Goal: Task Accomplishment & Management: Use online tool/utility

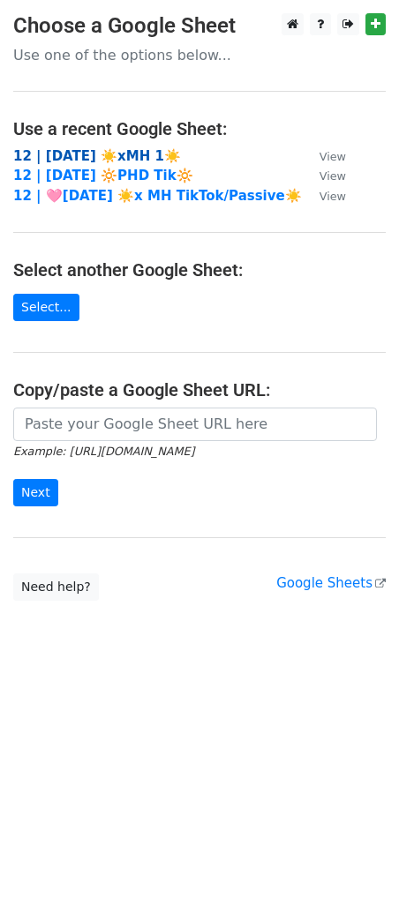
click at [122, 152] on strong "12 | [DATE] ☀️xMH 1☀️" at bounding box center [97, 156] width 168 height 16
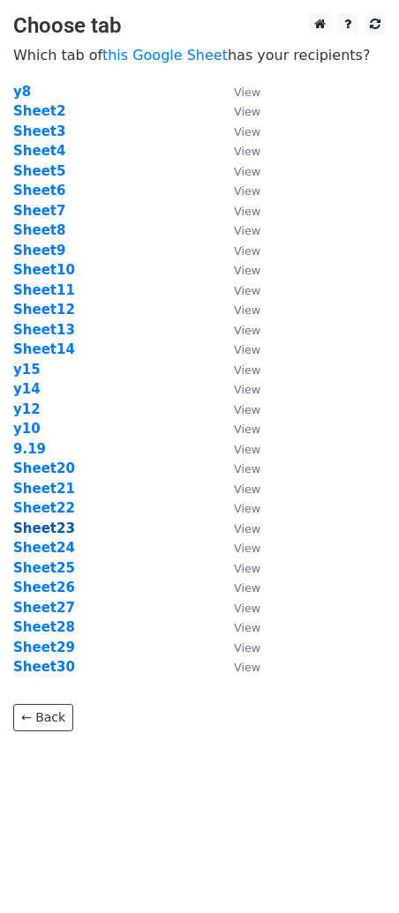
click at [55, 530] on strong "Sheet23" at bounding box center [44, 528] width 62 height 16
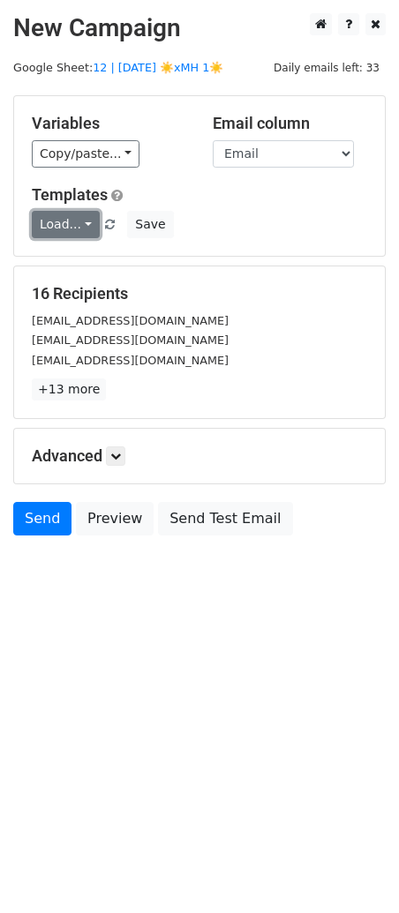
click at [61, 220] on link "Load..." at bounding box center [66, 224] width 68 height 27
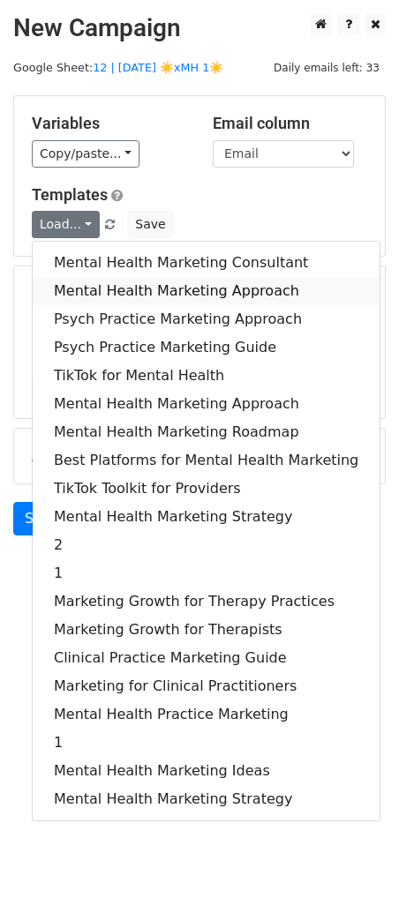
click at [91, 286] on link "Mental Health Marketing Approach" at bounding box center [206, 291] width 347 height 28
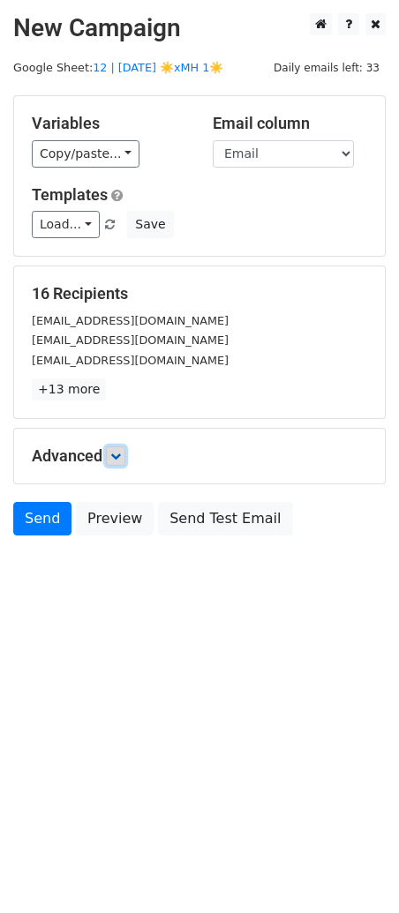
click at [119, 458] on icon at bounding box center [115, 456] width 11 height 11
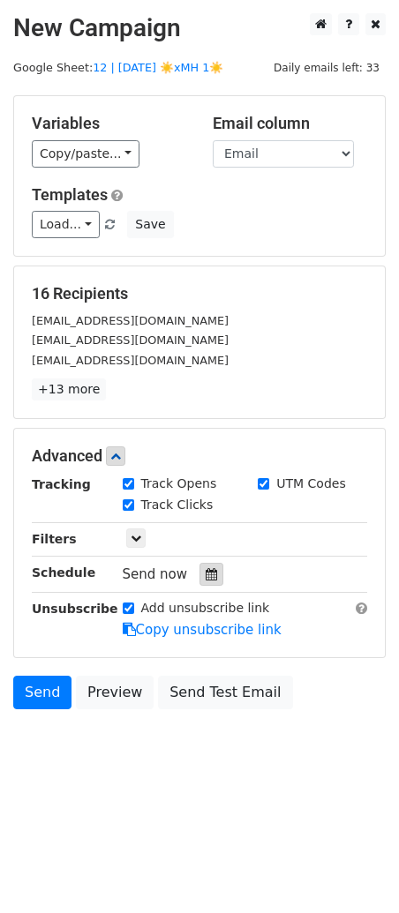
click at [205, 568] on icon at bounding box center [210, 574] width 11 height 12
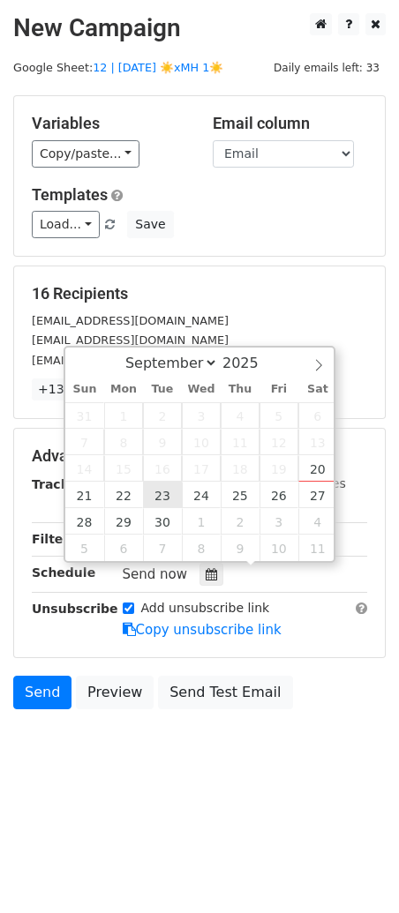
type input "2025-09-23 12:00"
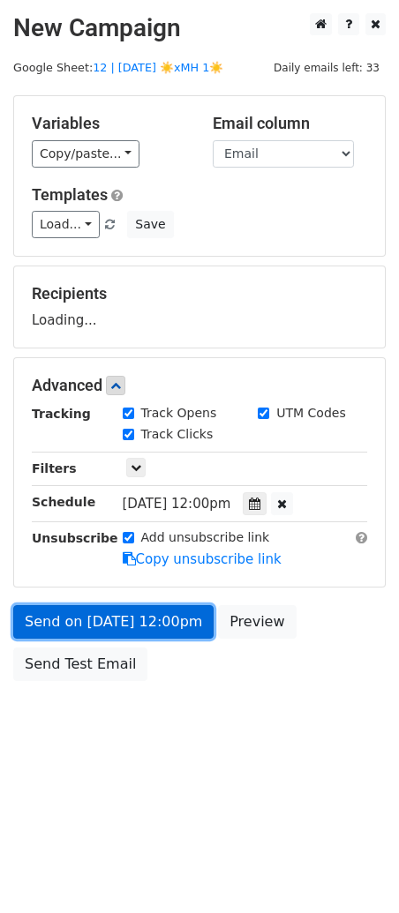
click at [153, 634] on link "Send on Sep 23 at 12:00pm" at bounding box center [113, 622] width 200 height 34
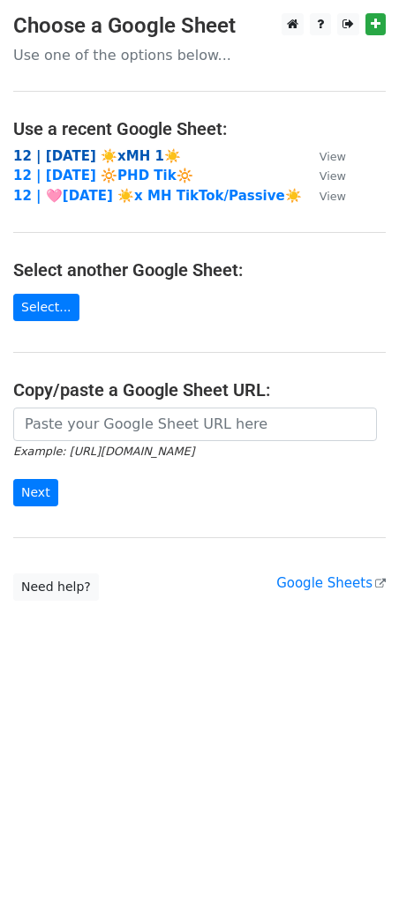
click at [131, 160] on strong "12 | [DATE] ☀️xMH 1☀️" at bounding box center [97, 156] width 168 height 16
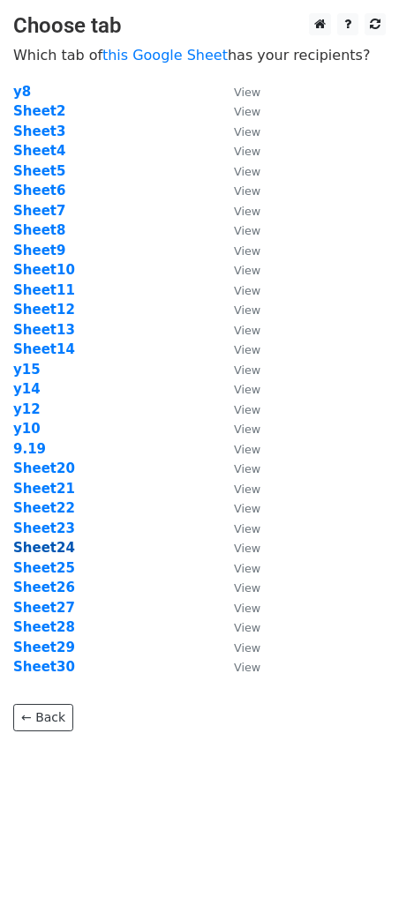
click at [52, 552] on strong "Sheet24" at bounding box center [44, 548] width 62 height 16
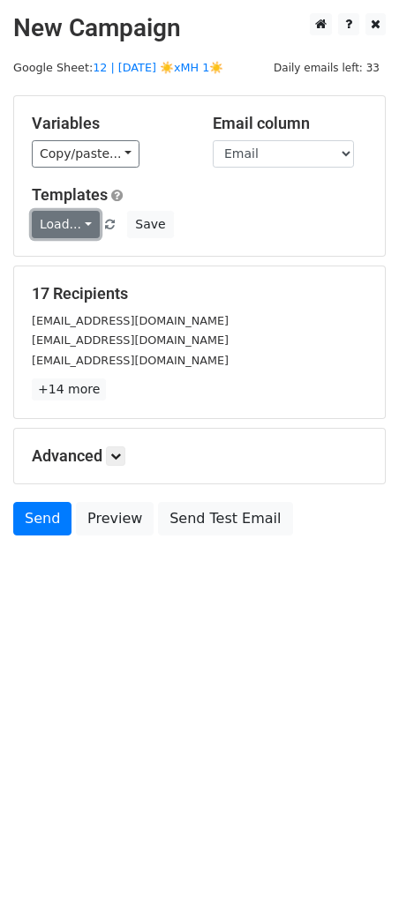
click at [74, 220] on link "Load..." at bounding box center [66, 224] width 68 height 27
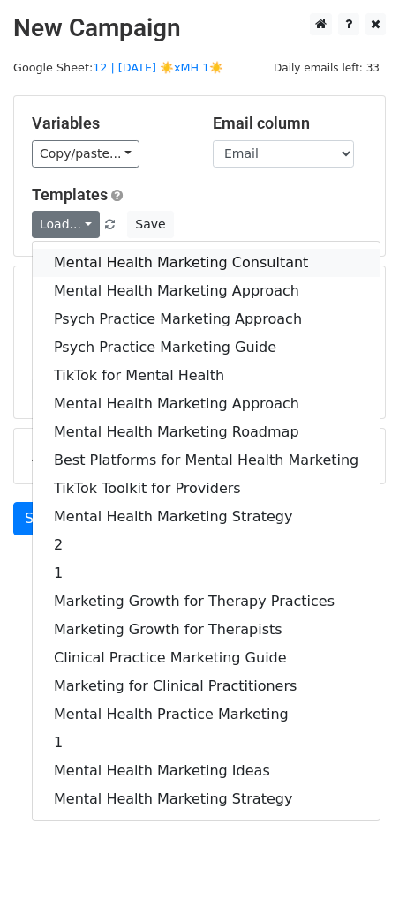
click at [90, 266] on link "Mental Health Marketing Consultant" at bounding box center [206, 263] width 347 height 28
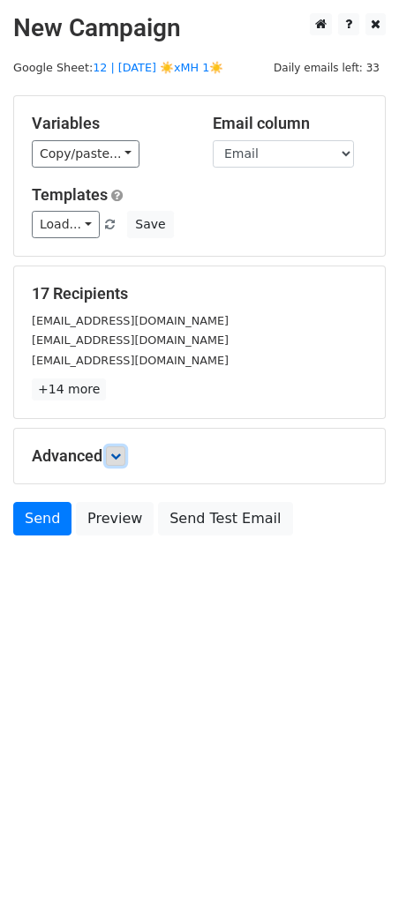
click at [121, 451] on icon at bounding box center [115, 456] width 11 height 11
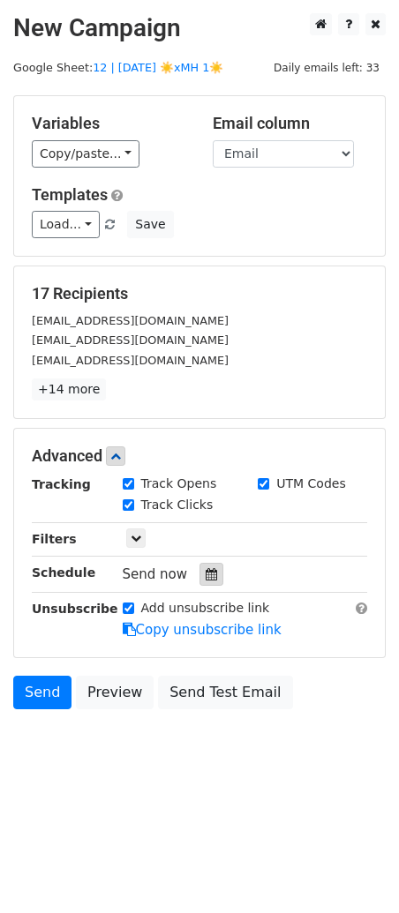
click at [205, 577] on icon at bounding box center [210, 574] width 11 height 12
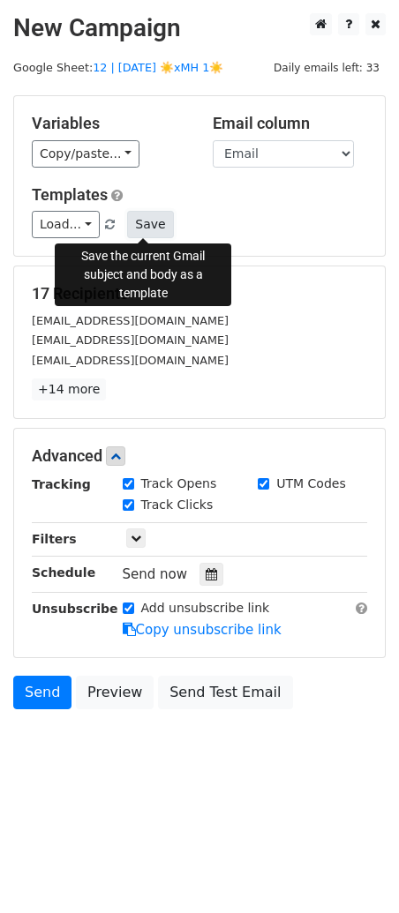
click at [149, 222] on button "Save" at bounding box center [150, 224] width 46 height 27
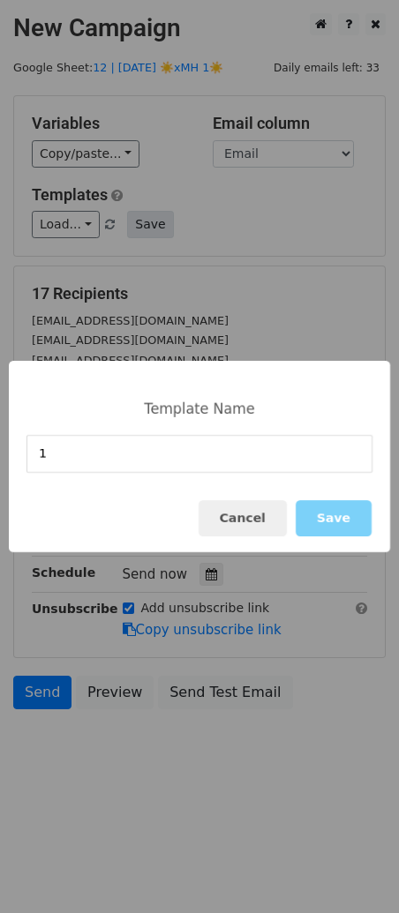
type input "1"
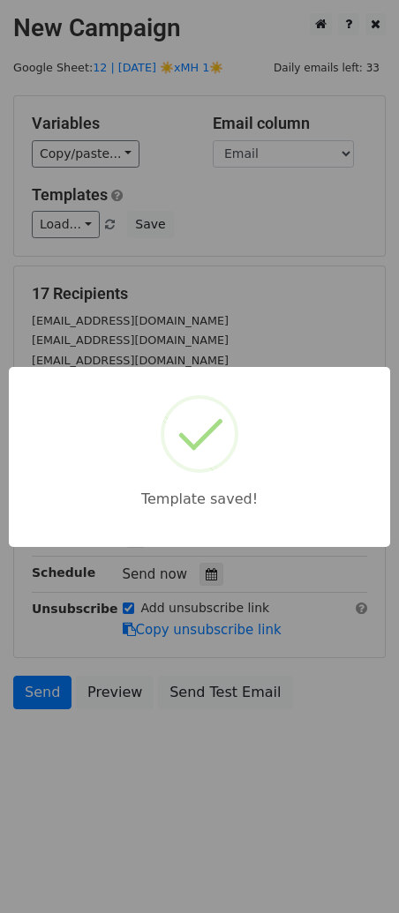
click at [193, 235] on div "Template saved!" at bounding box center [199, 456] width 399 height 913
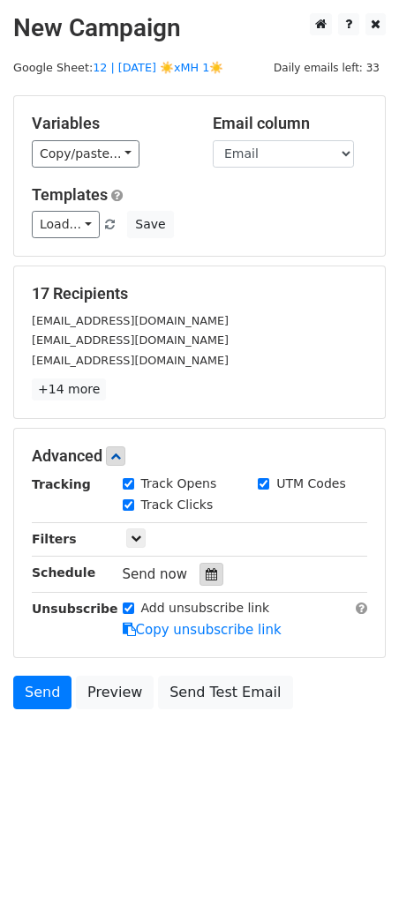
click at [207, 584] on div at bounding box center [211, 574] width 24 height 23
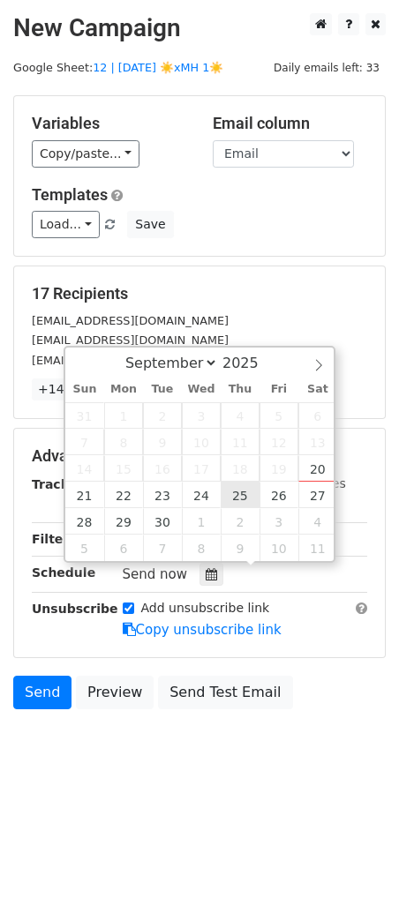
type input "2025-09-25 12:00"
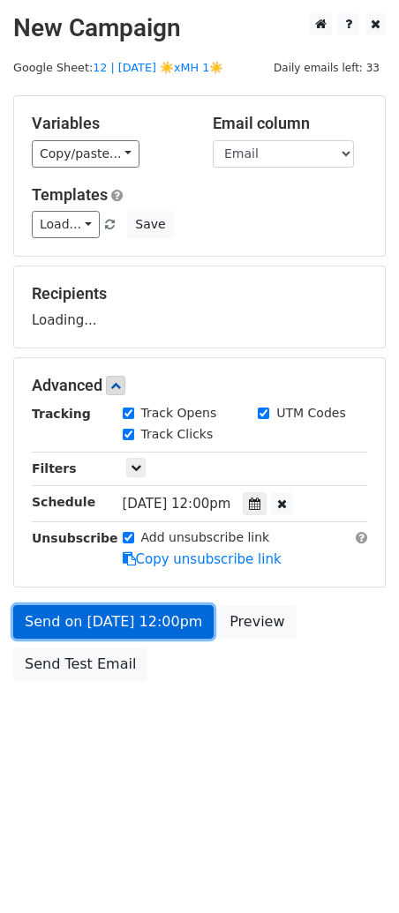
click at [140, 621] on link "Send on Sep 25 at 12:00pm" at bounding box center [113, 622] width 200 height 34
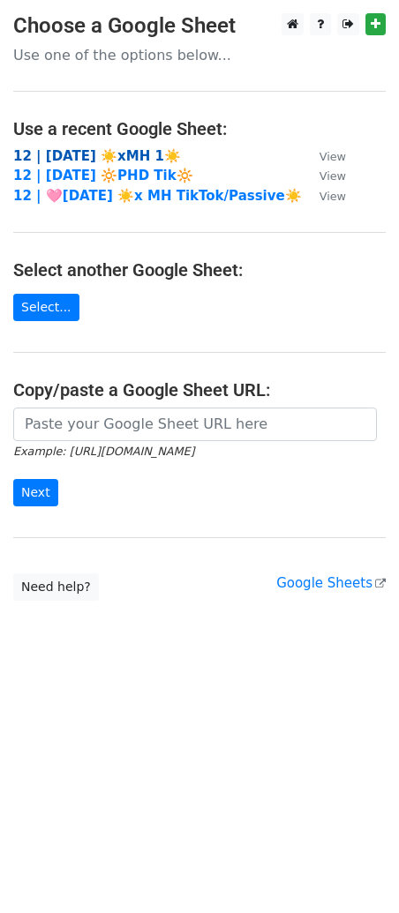
click at [84, 150] on strong "12 | [DATE] ☀️xMH 1☀️" at bounding box center [97, 156] width 168 height 16
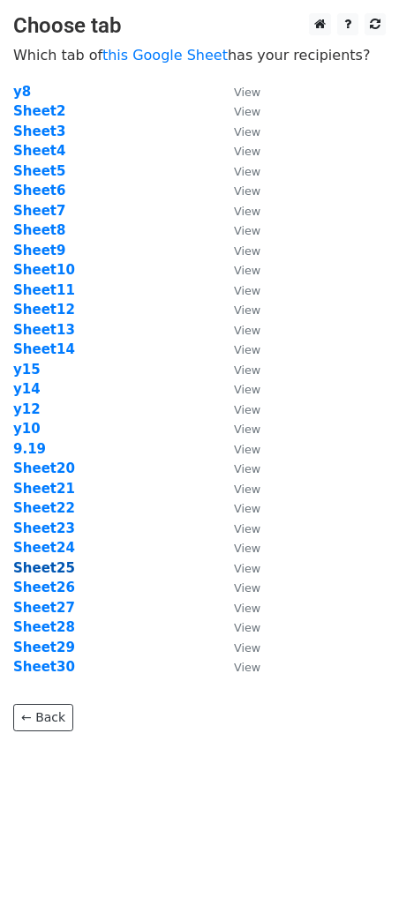
click at [54, 565] on strong "Sheet25" at bounding box center [44, 568] width 62 height 16
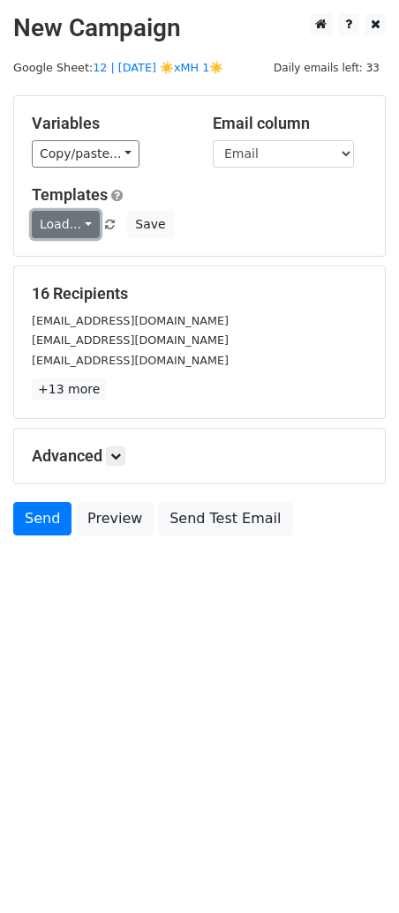
click at [65, 227] on link "Load..." at bounding box center [66, 224] width 68 height 27
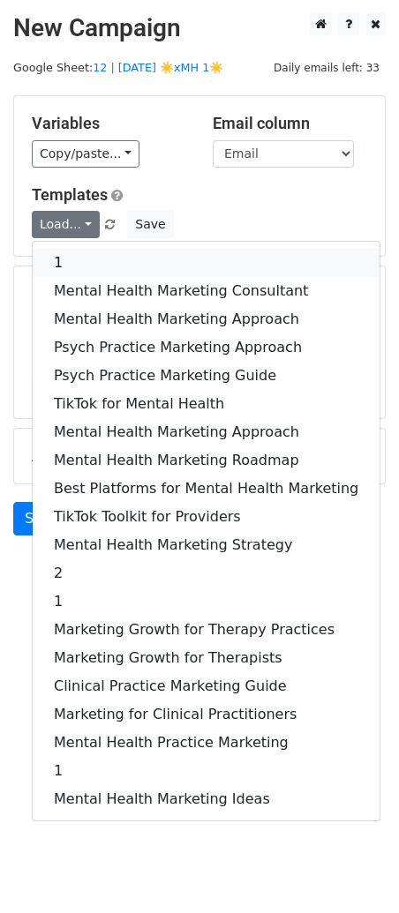
click at [127, 271] on link "1" at bounding box center [206, 263] width 347 height 28
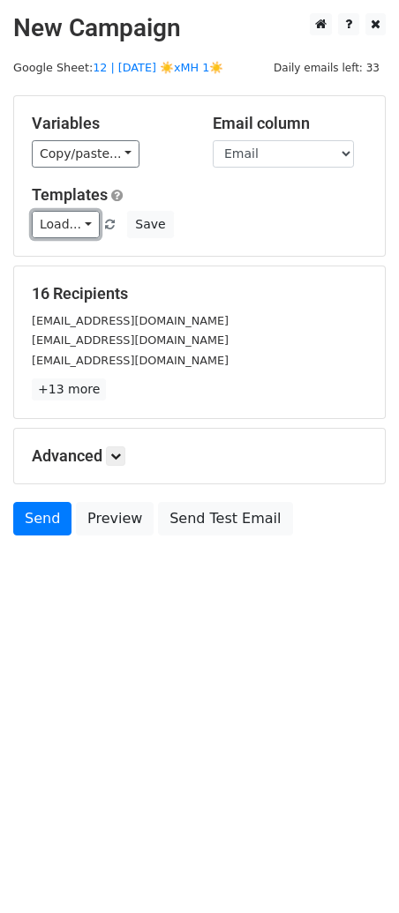
drag, startPoint x: 79, startPoint y: 225, endPoint x: 82, endPoint y: 282, distance: 57.4
click at [79, 226] on link "Load..." at bounding box center [66, 224] width 68 height 27
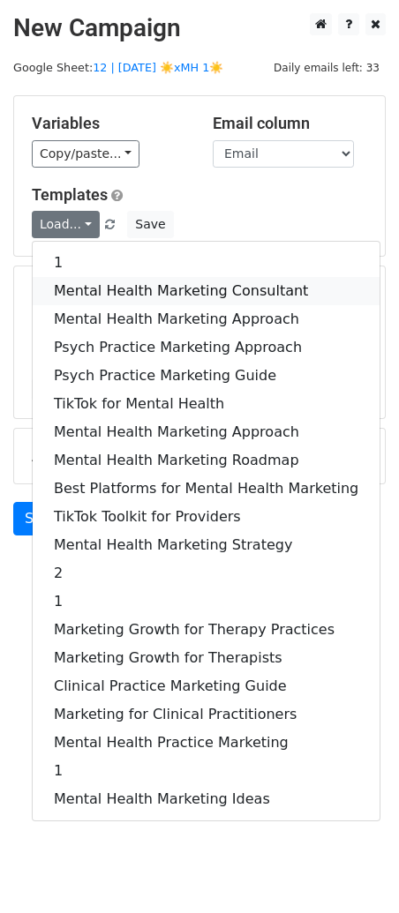
click at [82, 284] on link "Mental Health Marketing Consultant" at bounding box center [206, 291] width 347 height 28
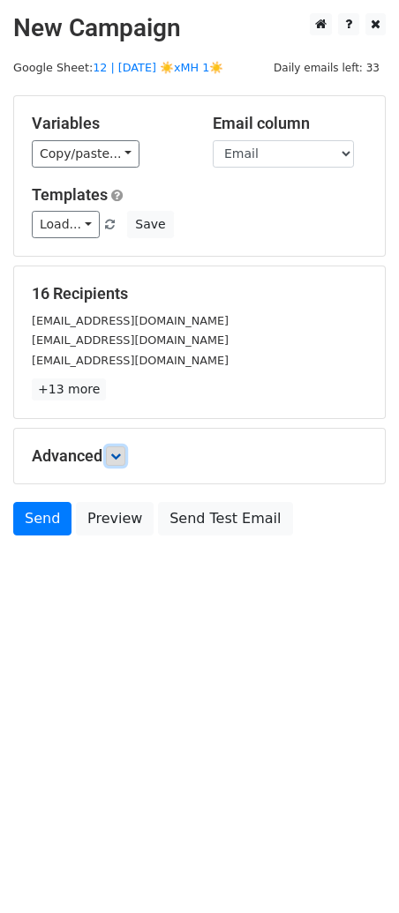
click at [125, 462] on link at bounding box center [115, 455] width 19 height 19
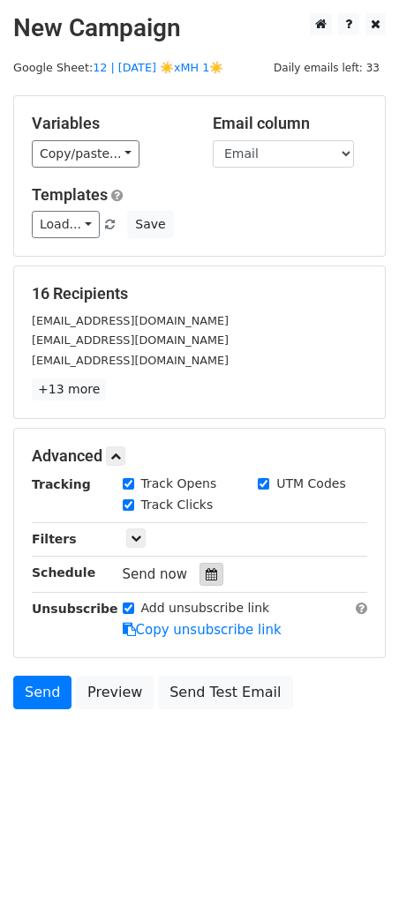
click at [199, 581] on div at bounding box center [211, 574] width 24 height 23
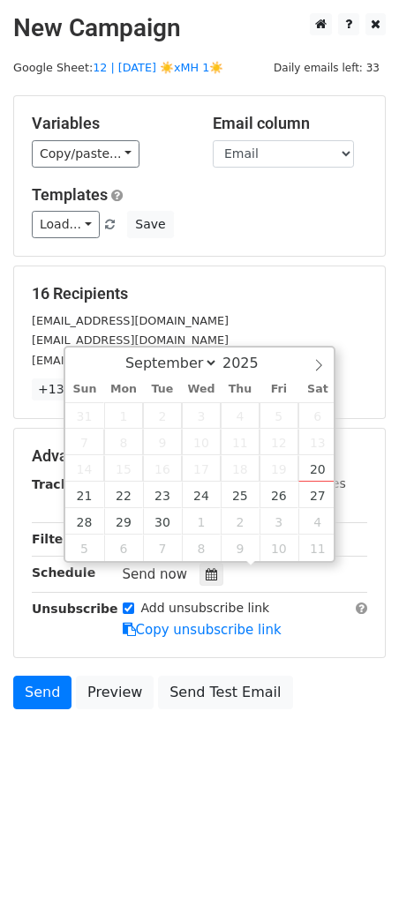
drag, startPoint x: 133, startPoint y: 256, endPoint x: 118, endPoint y: 254, distance: 15.1
click at [134, 256] on div "Variables Copy/paste... {{Email}} Email column Email Templates Load... 1 Mental…" at bounding box center [199, 175] width 372 height 161
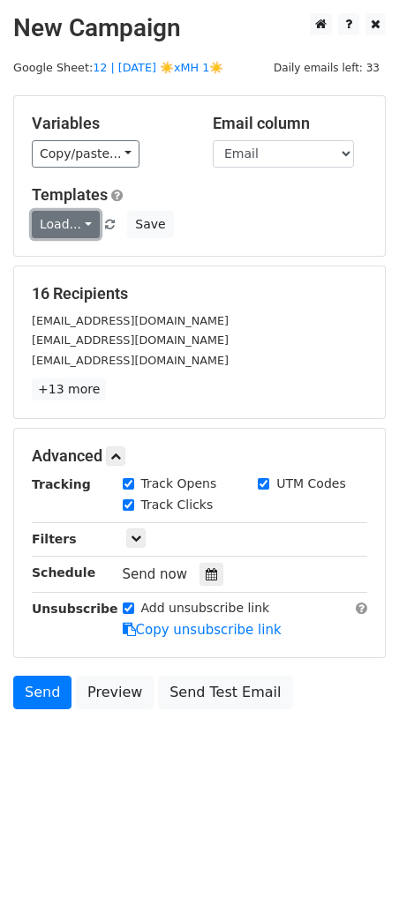
click at [60, 236] on link "Load..." at bounding box center [66, 224] width 68 height 27
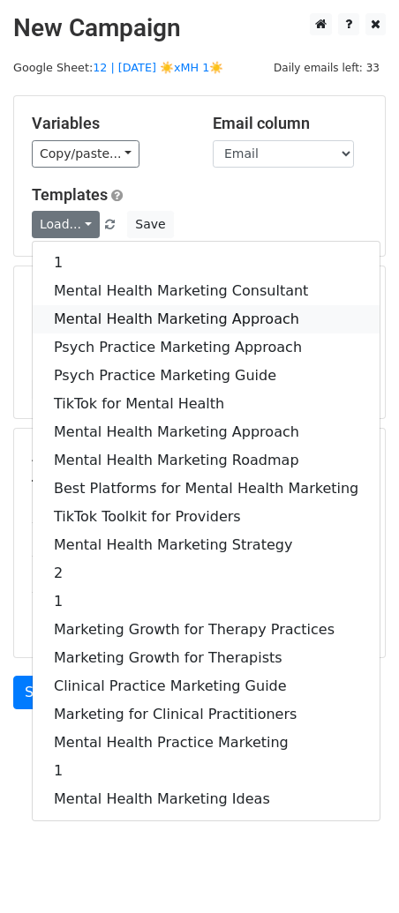
click at [71, 317] on link "Mental Health Marketing Approach" at bounding box center [206, 319] width 347 height 28
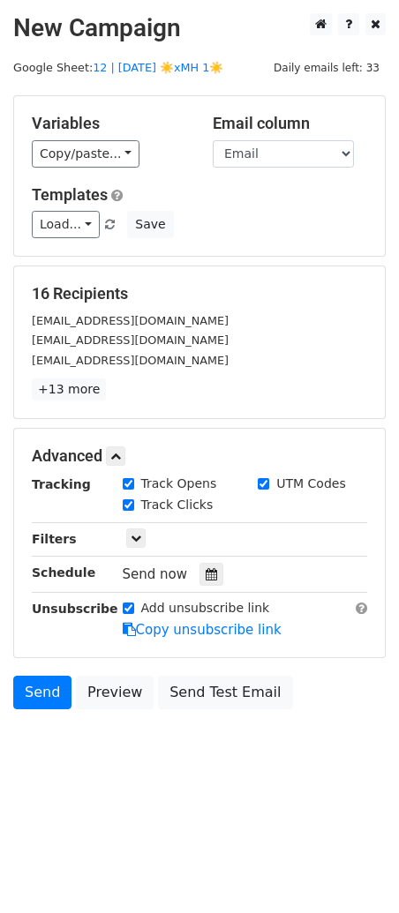
click at [210, 585] on div "Tracking Track Opens UTM Codes Track Clicks Filters Only include spreadsheet ro…" at bounding box center [199, 556] width 335 height 165
click at [206, 575] on icon at bounding box center [210, 574] width 11 height 12
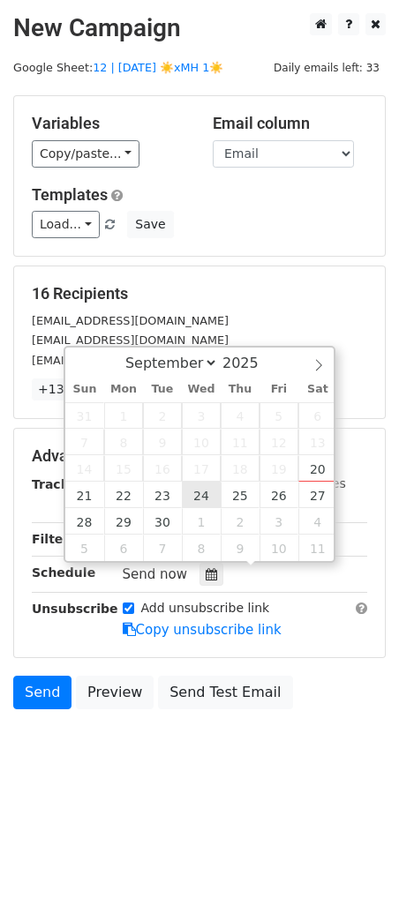
type input "2025-09-24 12:00"
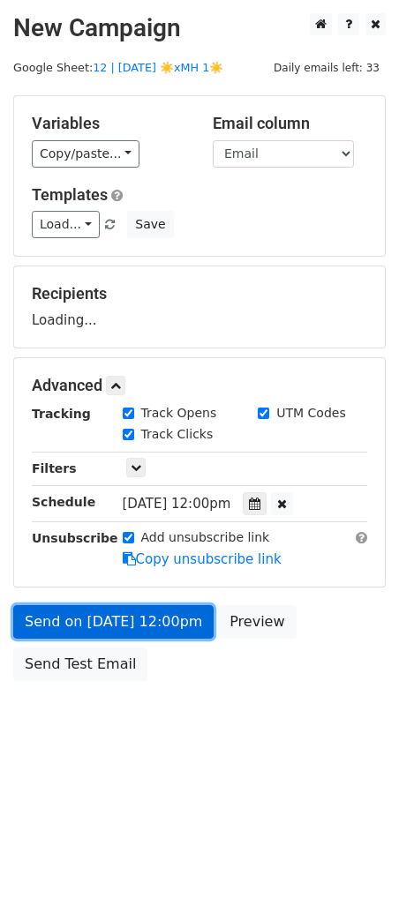
click at [130, 618] on link "Send on Sep 24 at 12:00pm" at bounding box center [113, 622] width 200 height 34
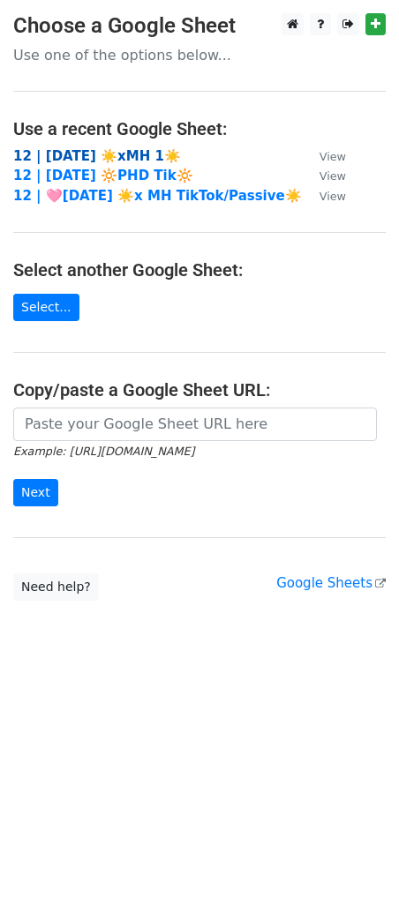
click at [128, 148] on strong "12 | SEPT 19 ☀️xMH 1☀️" at bounding box center [97, 156] width 168 height 16
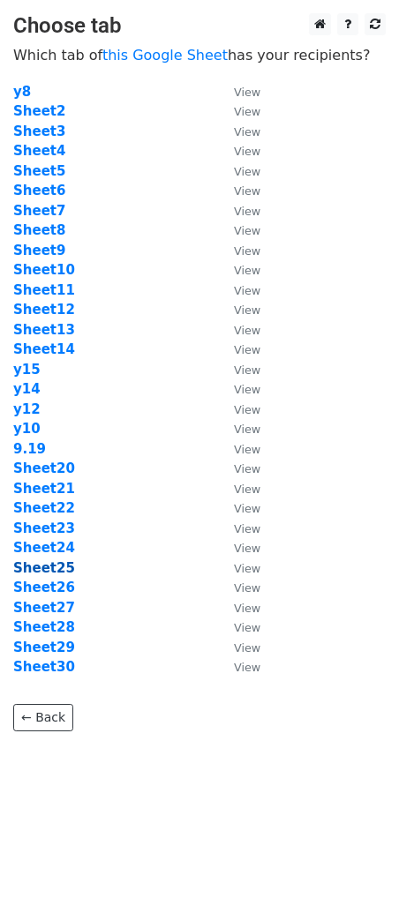
click at [56, 565] on strong "Sheet25" at bounding box center [44, 568] width 62 height 16
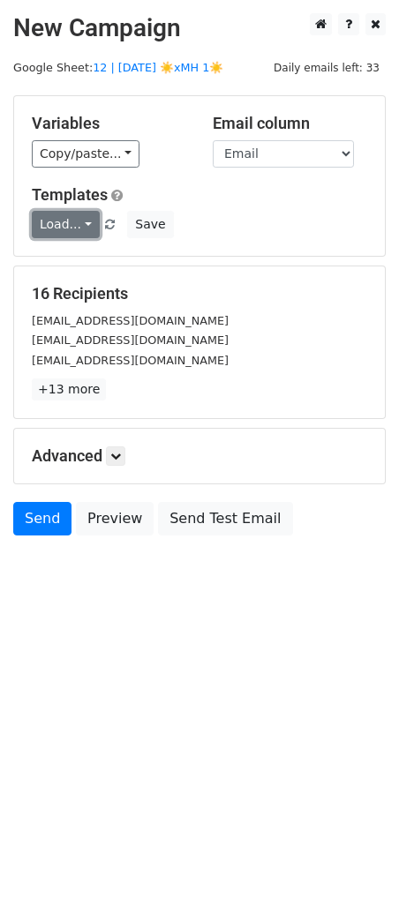
click at [71, 227] on link "Load..." at bounding box center [66, 224] width 68 height 27
